Goal: Information Seeking & Learning: Check status

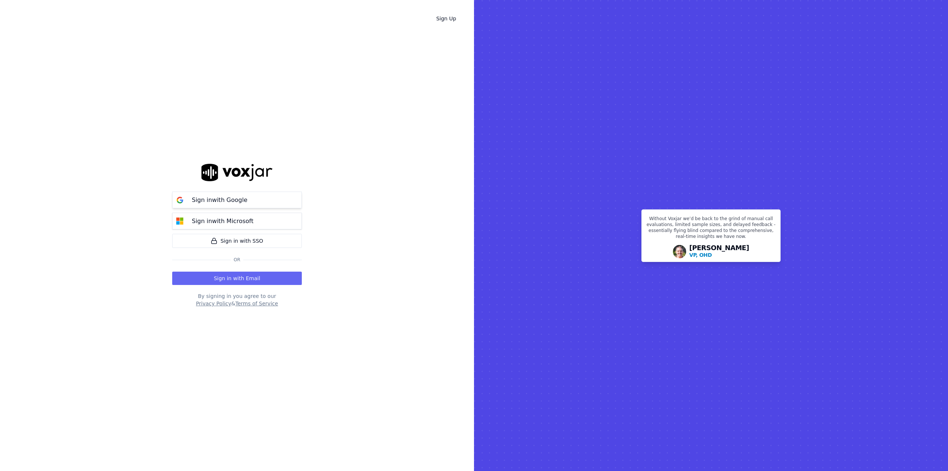
click at [249, 202] on button "Sign in with Google" at bounding box center [237, 199] width 130 height 17
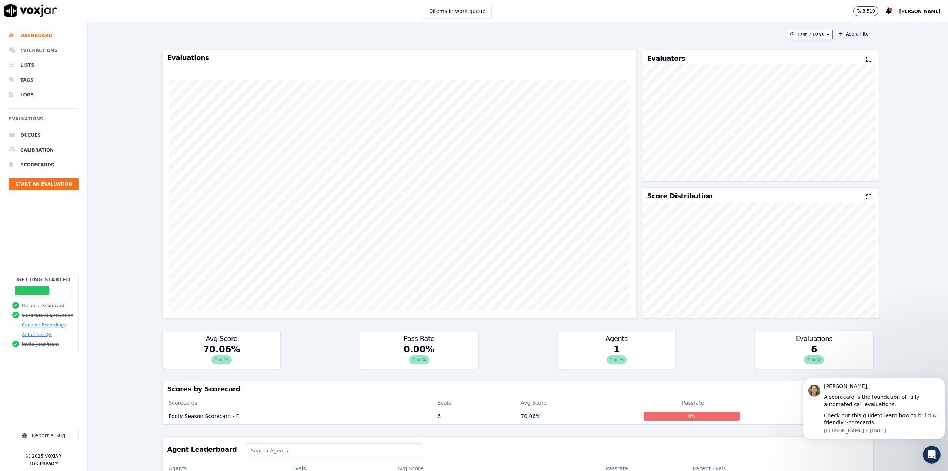
click at [42, 51] on li "Interactions" at bounding box center [44, 50] width 70 height 15
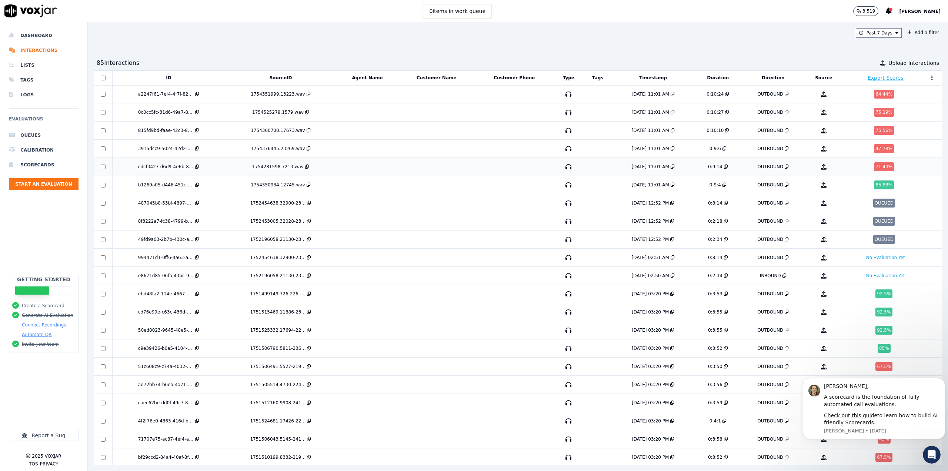
click at [465, 162] on td at bounding box center [436, 167] width 77 height 18
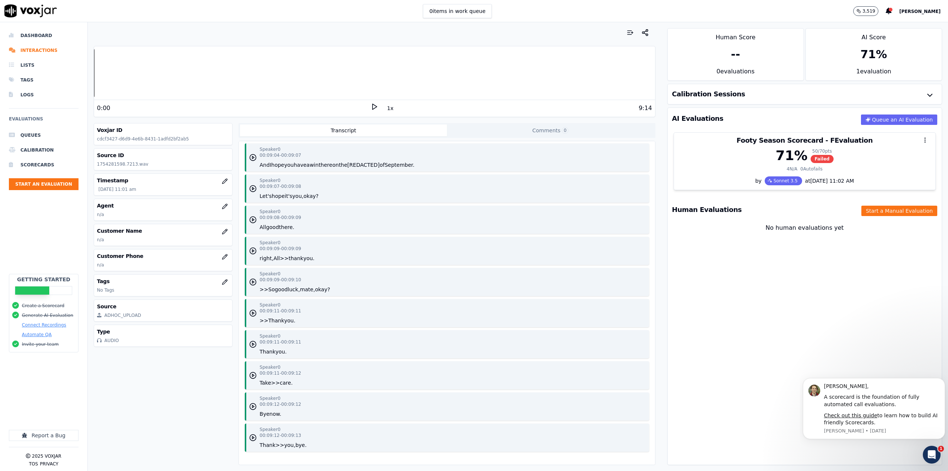
scroll to position [5816, 0]
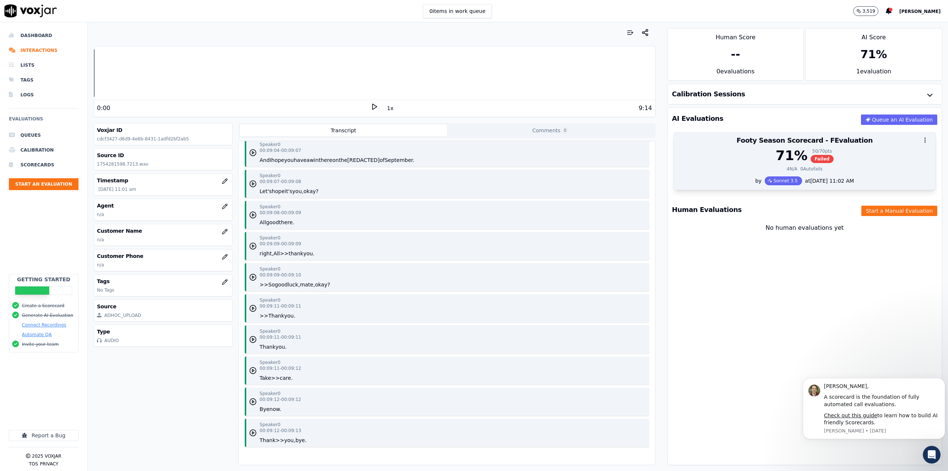
click at [758, 152] on div "71 % 50 / 70 pts Failed" at bounding box center [804, 155] width 253 height 15
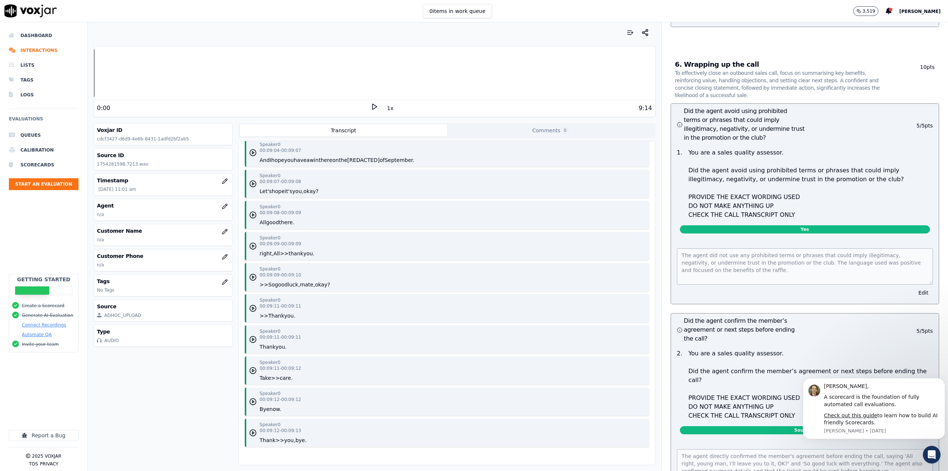
scroll to position [3053, 0]
